Goal: Transaction & Acquisition: Purchase product/service

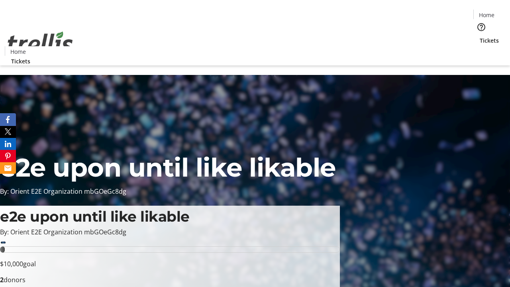
click at [480, 36] on span "Tickets" at bounding box center [489, 40] width 19 height 8
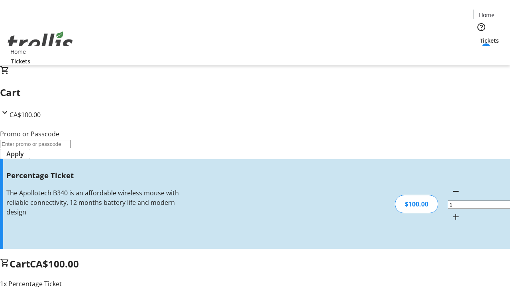
type input "FOO"
